Goal: Information Seeking & Learning: Check status

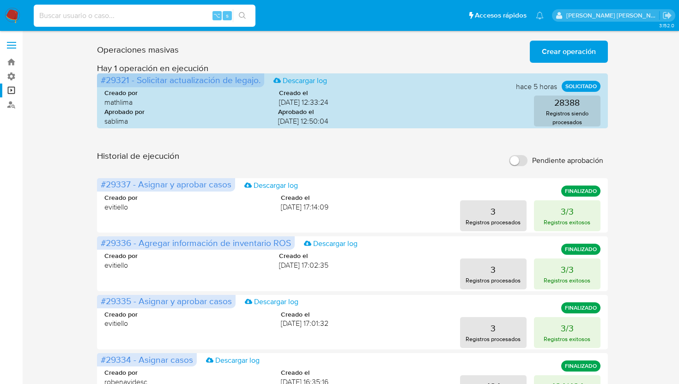
click at [146, 17] on input at bounding box center [145, 16] width 222 height 12
paste input "410530114"
type input "410530114"
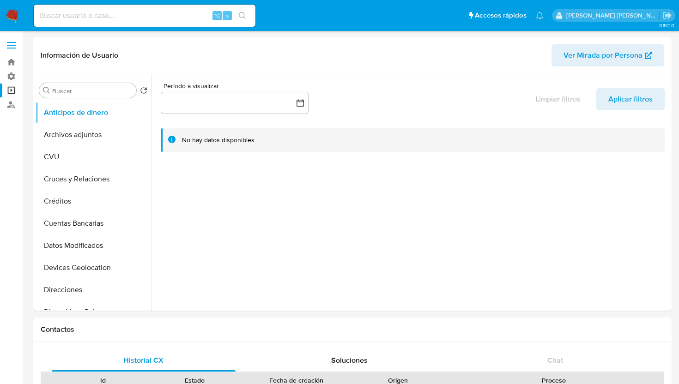
select select "10"
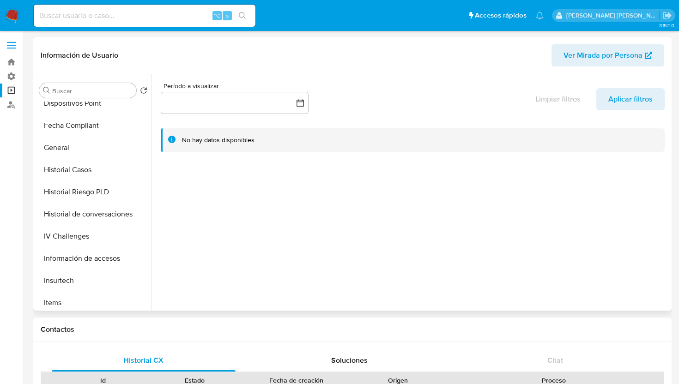
scroll to position [221, 0]
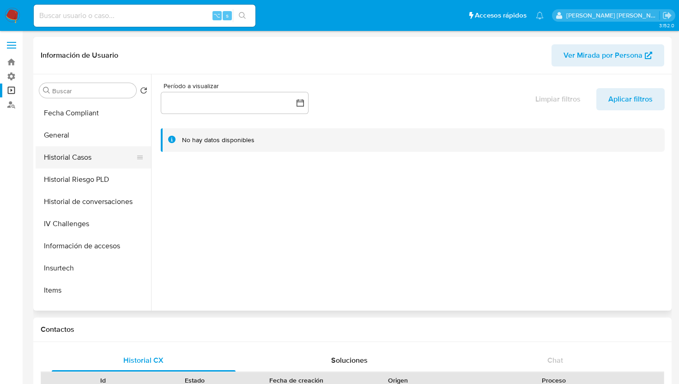
click at [79, 146] on button "Historial Casos" at bounding box center [90, 157] width 108 height 22
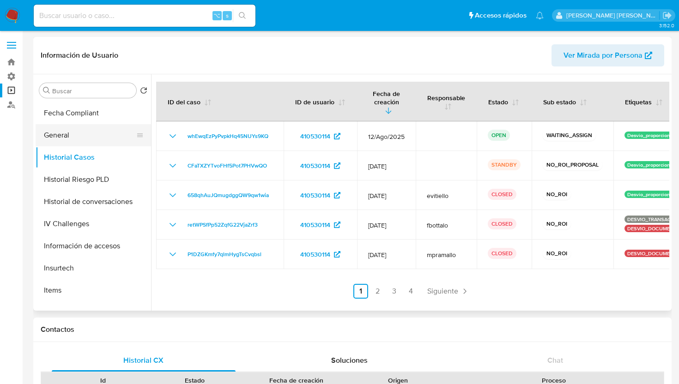
click at [90, 135] on button "General" at bounding box center [90, 135] width 108 height 22
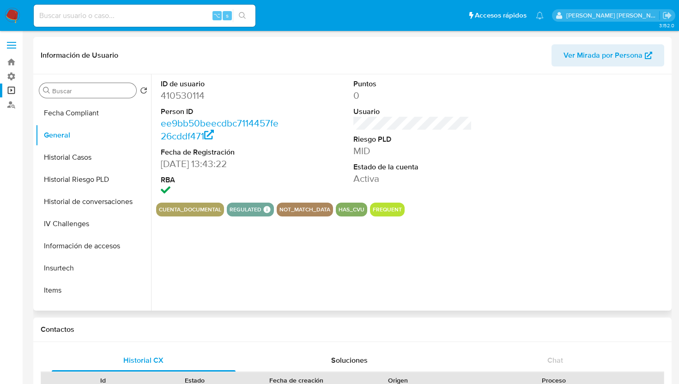
click at [80, 86] on div "Buscar" at bounding box center [87, 90] width 97 height 15
click at [80, 93] on input "Buscar" at bounding box center [92, 91] width 80 height 8
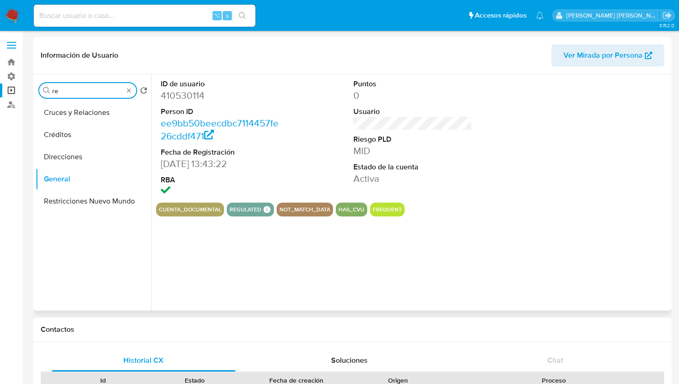
scroll to position [0, 0]
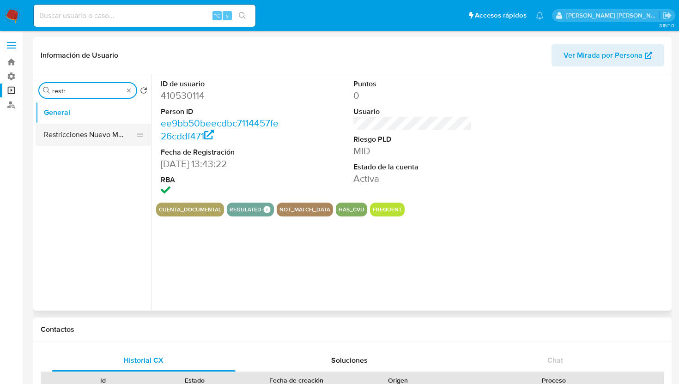
type input "restr"
click at [85, 139] on button "Restricciones Nuevo Mundo" at bounding box center [90, 135] width 108 height 22
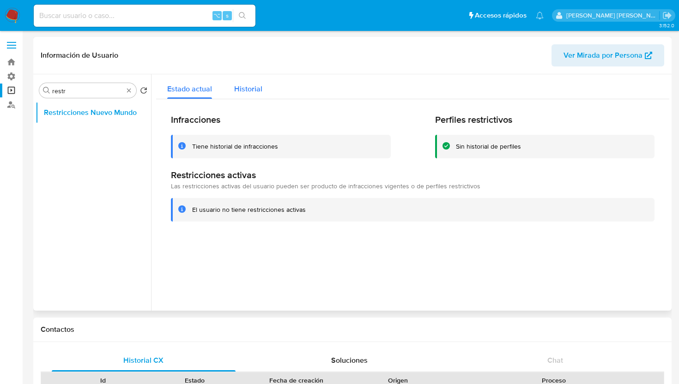
click at [247, 98] on div "Historial" at bounding box center [248, 86] width 28 height 24
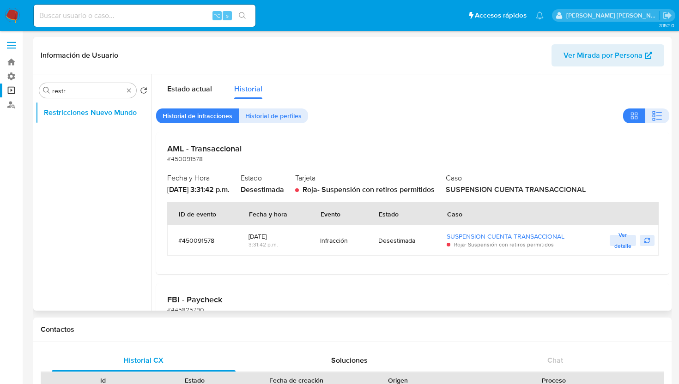
click at [406, 242] on div "Desestimada" at bounding box center [401, 240] width 47 height 8
click at [616, 243] on span "Ver detalle" at bounding box center [622, 240] width 17 height 9
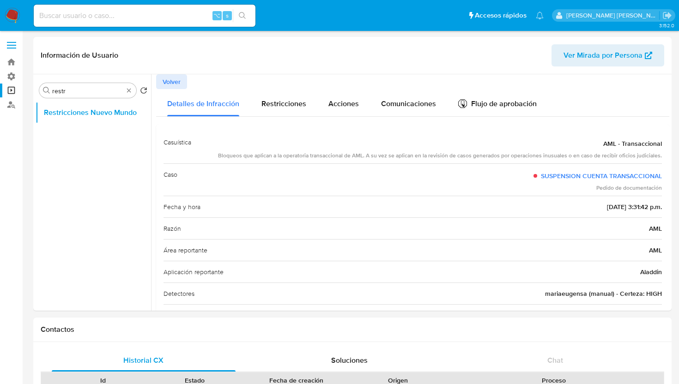
drag, startPoint x: 584, startPoint y: 190, endPoint x: 678, endPoint y: 190, distance: 93.3
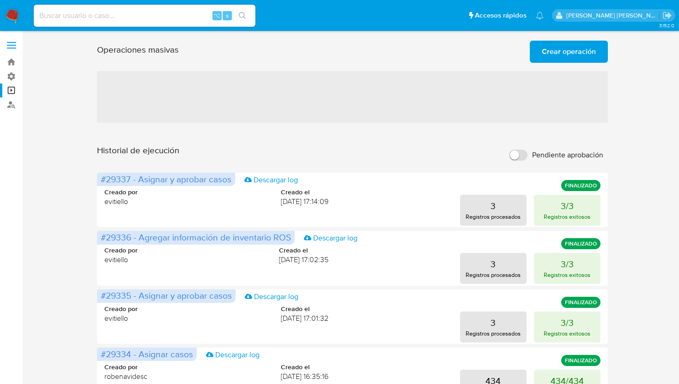
click at [109, 12] on input at bounding box center [145, 16] width 222 height 12
paste input "410530114"
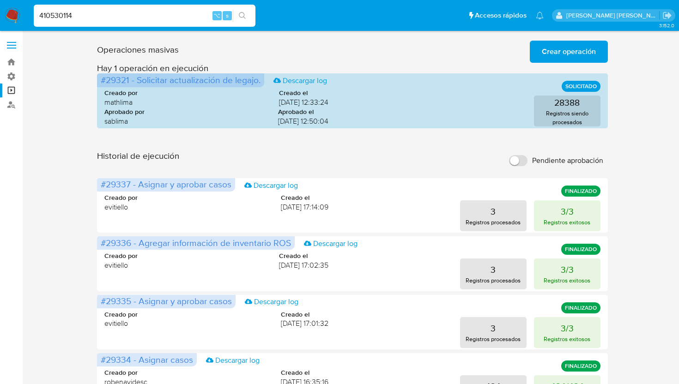
type input "410530114"
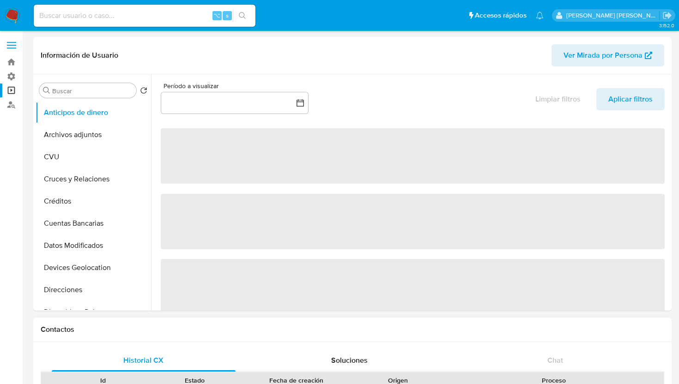
select select "10"
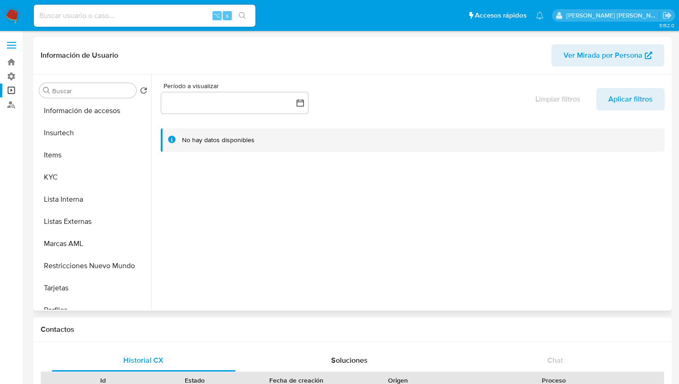
scroll to position [360, 0]
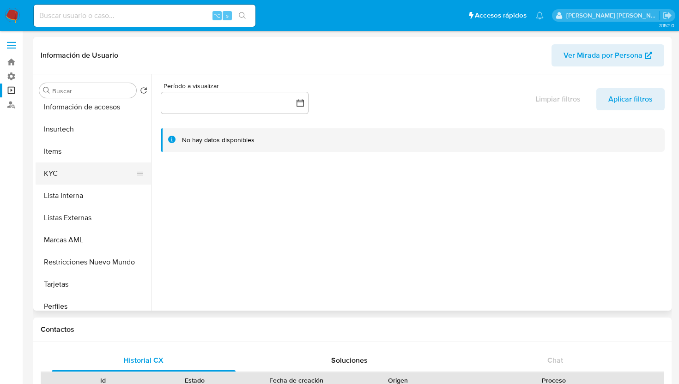
click at [67, 176] on button "KYC" at bounding box center [90, 174] width 108 height 22
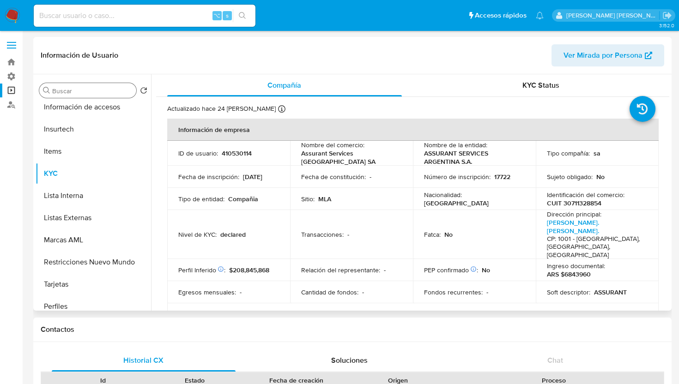
click at [111, 91] on input "Buscar" at bounding box center [92, 91] width 80 height 8
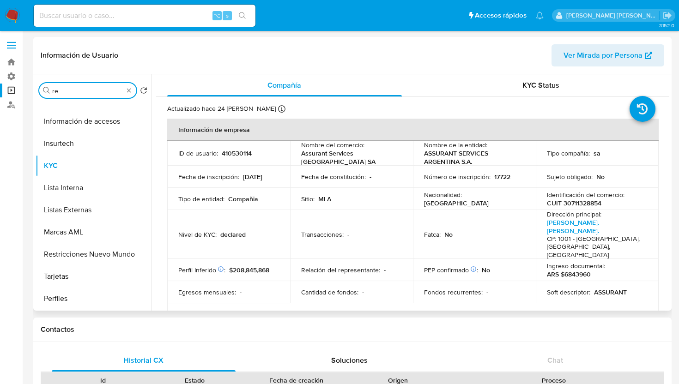
scroll to position [0, 0]
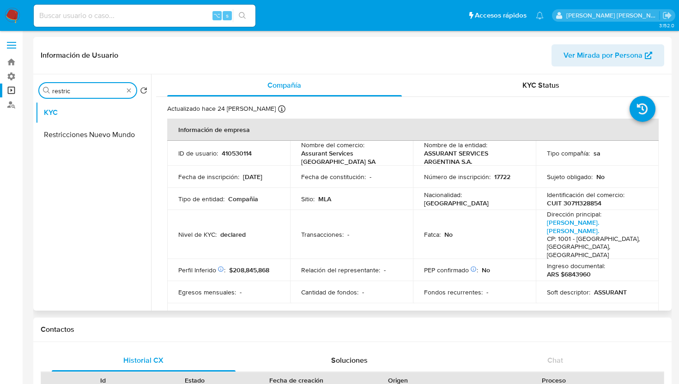
type input "restric"
